Goal: Task Accomplishment & Management: Manage account settings

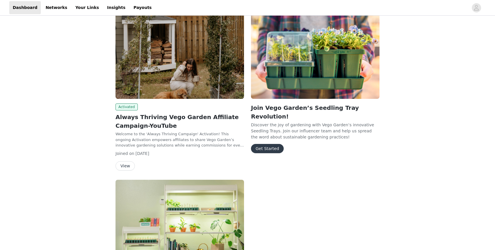
scroll to position [97, 0]
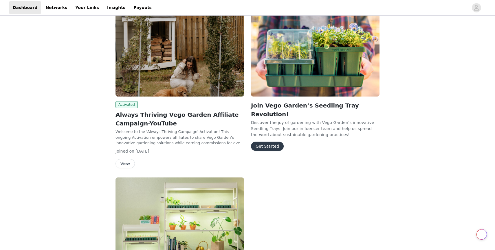
click at [124, 165] on button "View" at bounding box center [124, 163] width 19 height 9
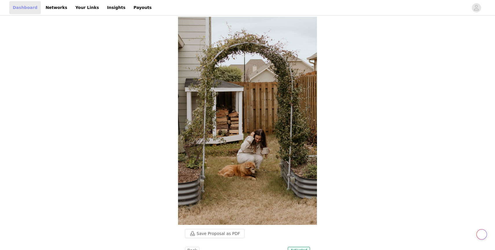
click at [29, 7] on link "Dashboard" at bounding box center [25, 7] width 32 height 13
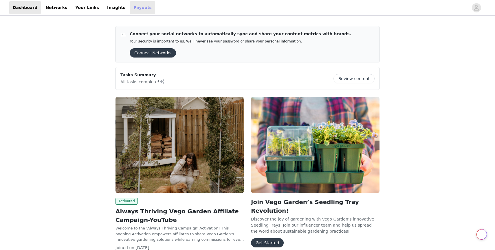
click at [132, 8] on link "Payouts" at bounding box center [142, 7] width 25 height 13
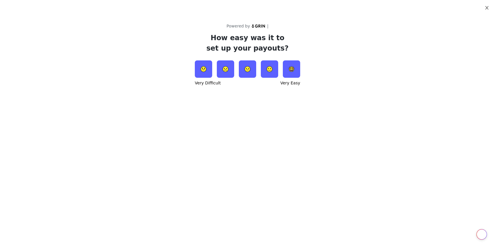
click at [488, 7] on icon "icon: close" at bounding box center [486, 7] width 5 height 5
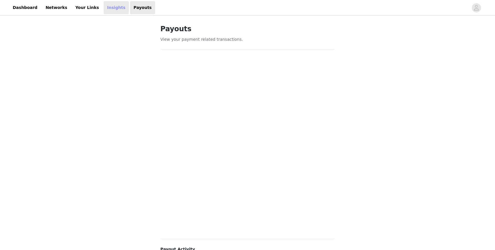
click at [104, 11] on link "Insights" at bounding box center [116, 7] width 25 height 13
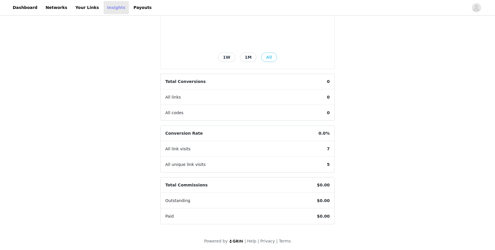
scroll to position [114, 0]
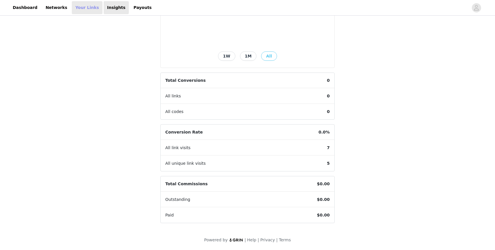
click at [79, 9] on link "Your Links" at bounding box center [87, 7] width 31 height 13
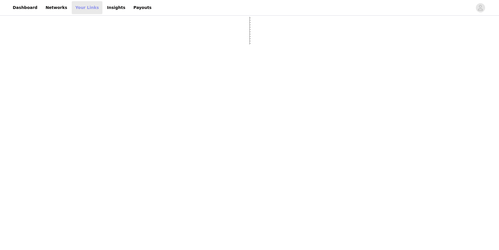
select select "12"
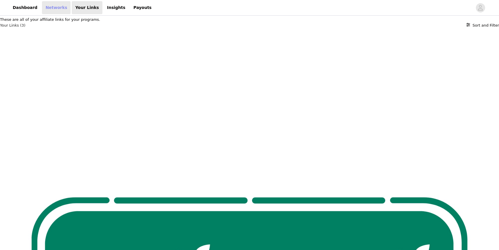
click at [58, 6] on link "Networks" at bounding box center [56, 7] width 29 height 13
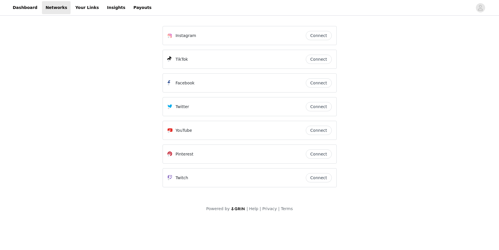
click at [325, 133] on button "Connect" at bounding box center [319, 130] width 26 height 9
click at [18, 9] on link "Dashboard" at bounding box center [25, 7] width 32 height 13
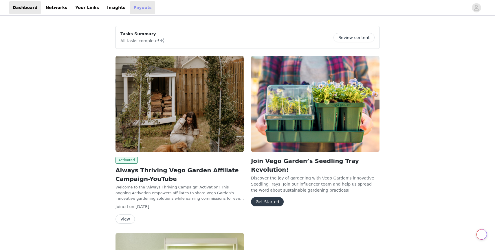
click at [130, 7] on link "Payouts" at bounding box center [142, 7] width 25 height 13
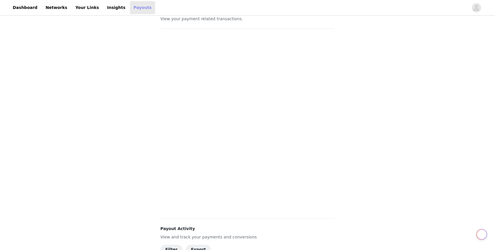
scroll to position [32, 0]
